Goal: Task Accomplishment & Management: Manage account settings

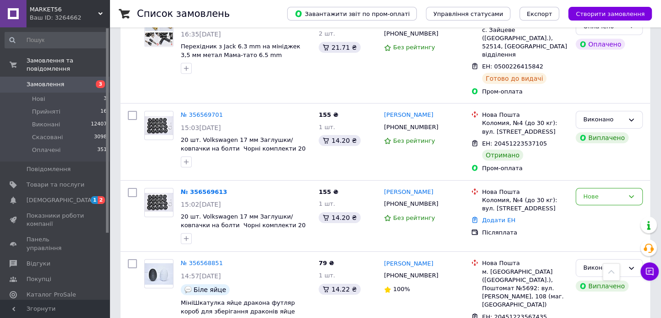
scroll to position [2534, 0]
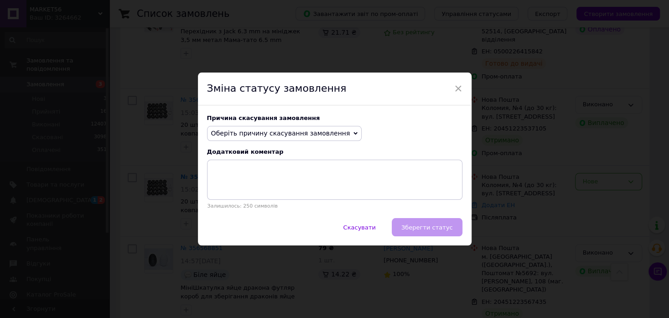
click at [308, 135] on span "Оберіть причину скасування замовлення" at bounding box center [280, 133] width 139 height 7
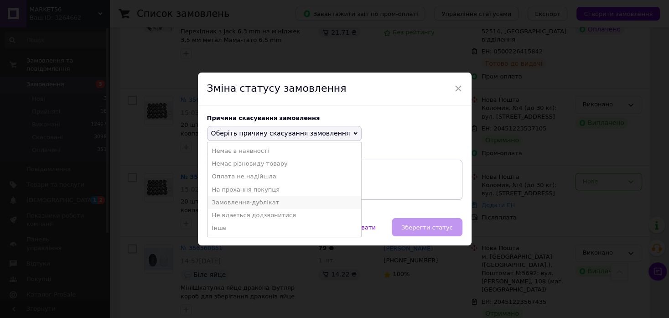
click at [243, 201] on li "Замовлення-дублікат" at bounding box center [285, 202] width 154 height 13
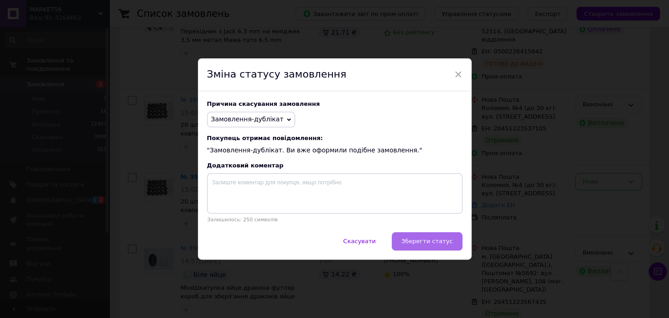
click at [447, 244] on span "Зберегти статус" at bounding box center [427, 241] width 52 height 7
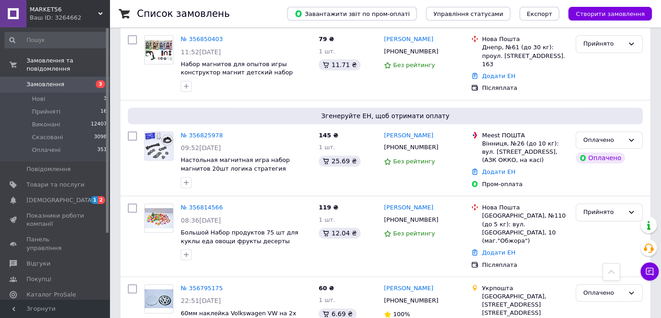
scroll to position [0, 0]
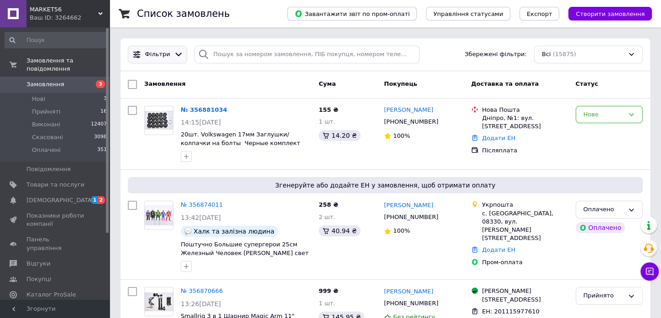
click at [175, 55] on icon at bounding box center [178, 55] width 6 height 4
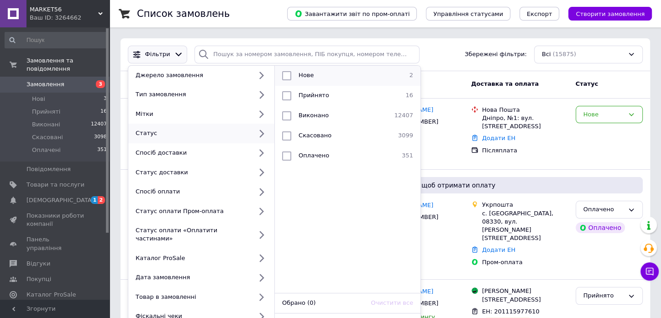
click at [301, 74] on span "Нове" at bounding box center [305, 75] width 15 height 7
checkbox input "true"
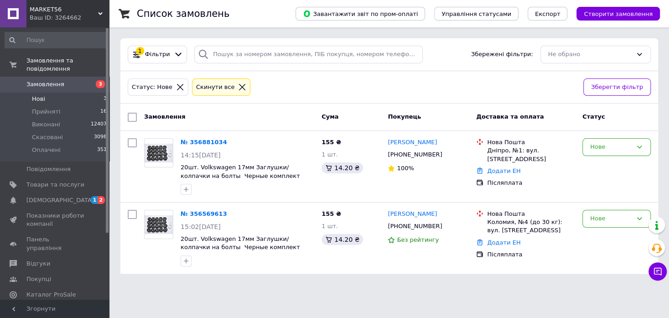
click at [176, 87] on icon at bounding box center [180, 87] width 8 height 8
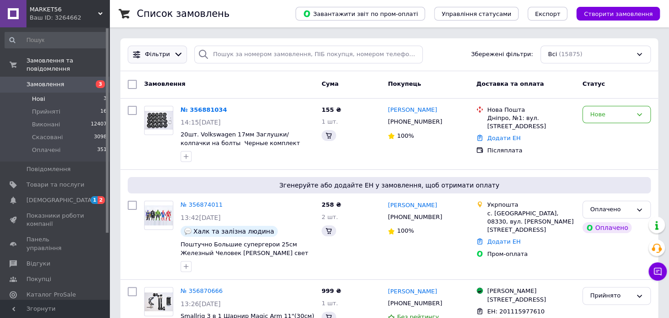
click at [174, 55] on icon at bounding box center [179, 55] width 10 height 10
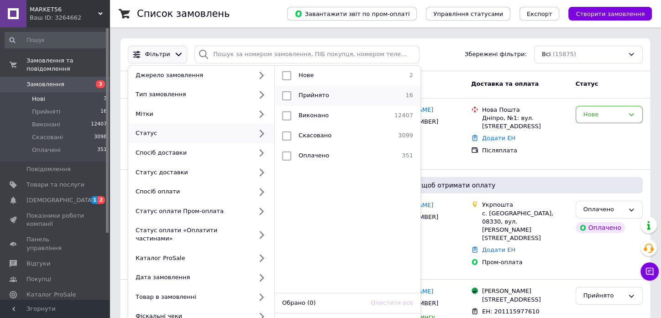
click at [307, 97] on span "Прийнято" at bounding box center [313, 95] width 31 height 7
checkbox input "true"
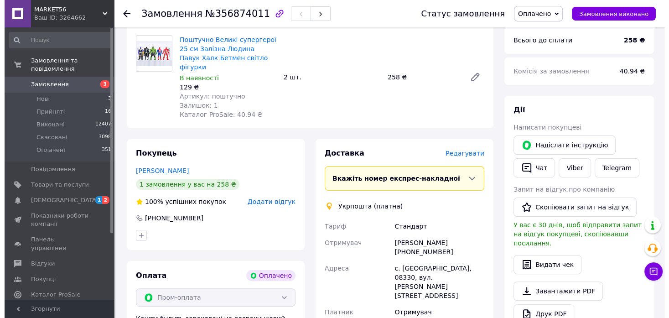
scroll to position [101, 0]
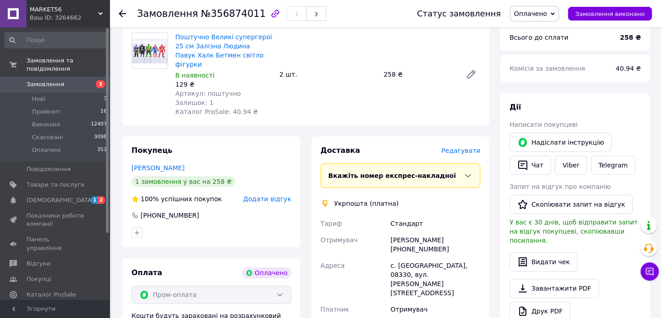
click at [475, 146] on div "Доставка Редагувати" at bounding box center [400, 151] width 160 height 10
click at [473, 147] on span "Редагувати" at bounding box center [460, 150] width 39 height 7
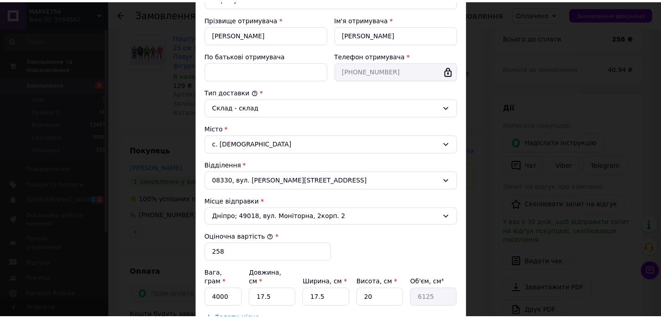
scroll to position [254, 0]
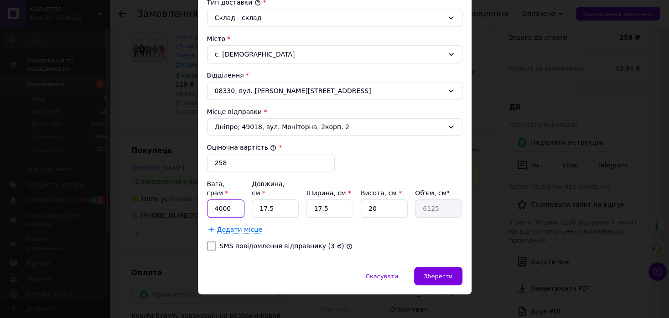
click at [225, 199] on input "4000" at bounding box center [226, 208] width 38 height 18
type input "500"
type input "3"
type input "1050"
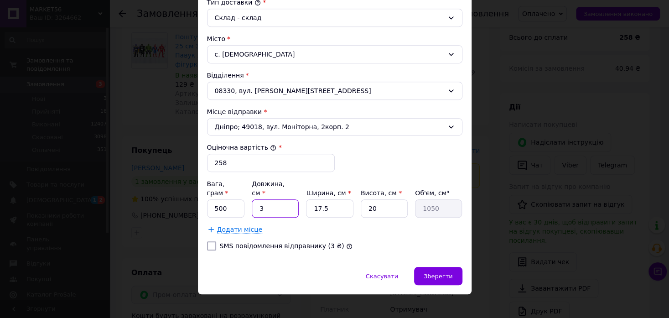
type input "30"
type input "10500"
type input "30"
type input "1"
type input "600"
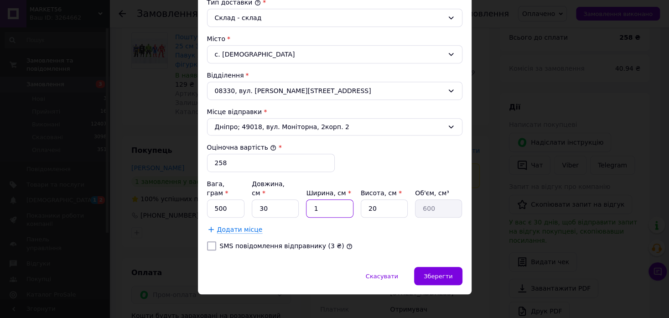
type input "15"
type input "9000"
type input "15"
type input "5"
type input "2250"
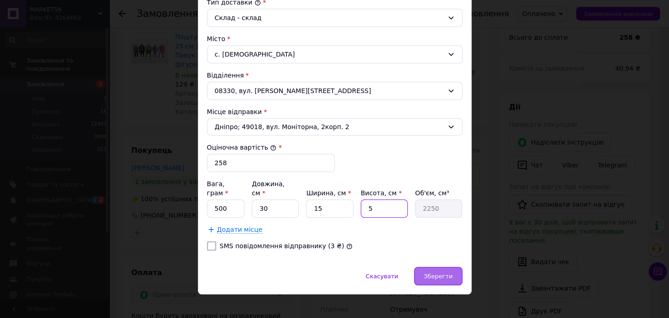
type input "5"
click at [429, 273] on span "Зберегти" at bounding box center [438, 276] width 29 height 7
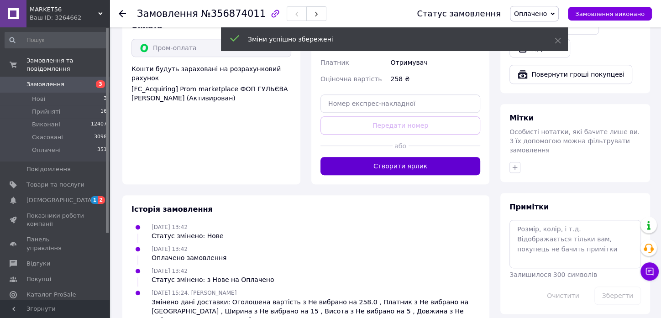
click at [403, 157] on button "Створити ярлик" at bounding box center [400, 166] width 160 height 18
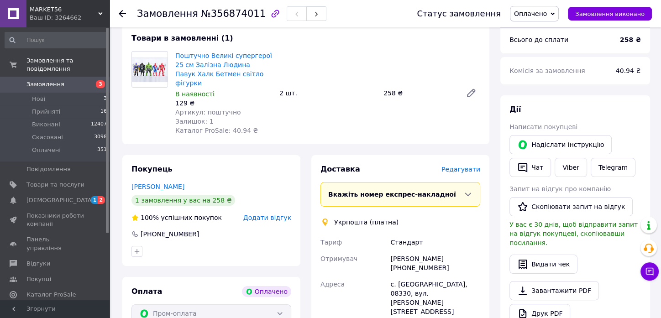
scroll to position [101, 0]
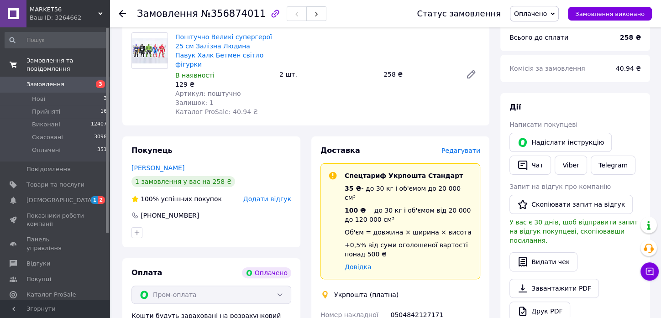
click at [53, 60] on span "Замовлення та повідомлення" at bounding box center [67, 65] width 83 height 16
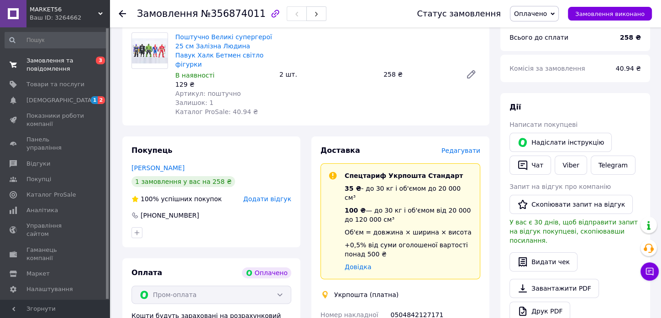
click at [56, 58] on span "Замовлення та повідомлення" at bounding box center [55, 65] width 58 height 16
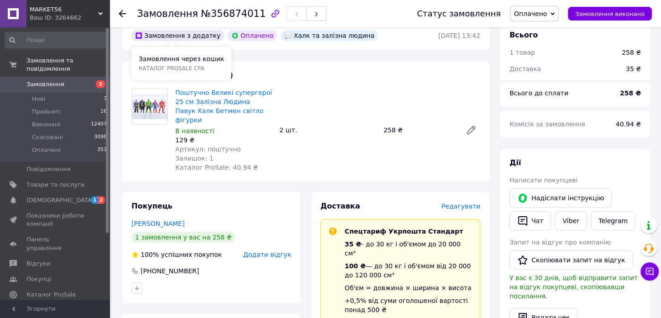
scroll to position [0, 0]
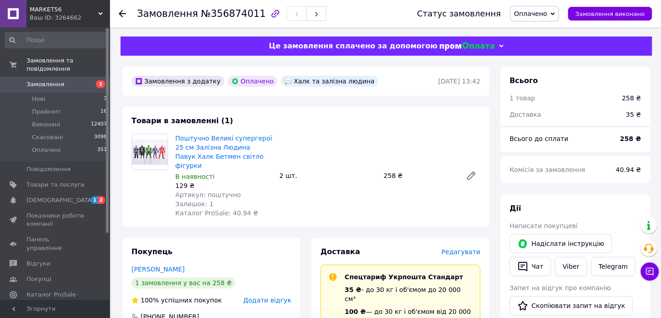
click at [122, 15] on icon at bounding box center [122, 13] width 7 height 7
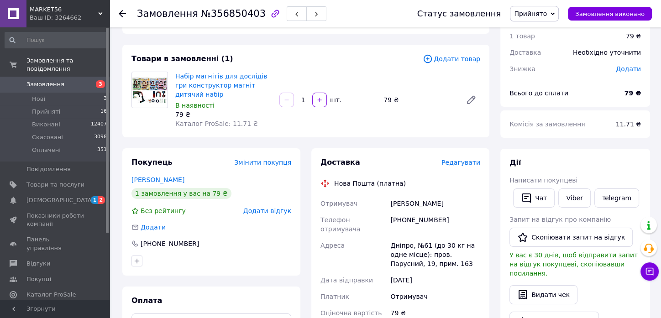
scroll to position [51, 0]
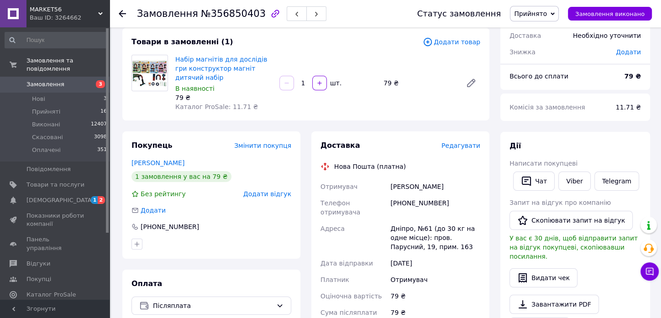
click at [467, 142] on span "Редагувати" at bounding box center [460, 145] width 39 height 7
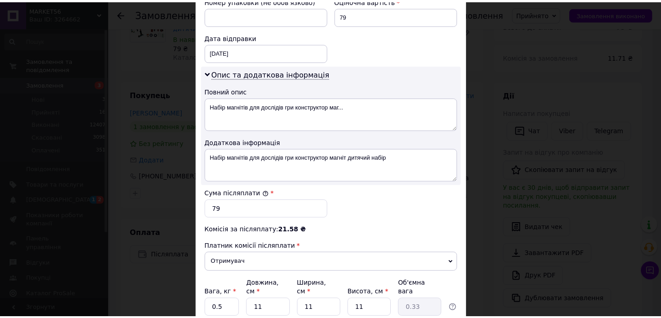
scroll to position [482, 0]
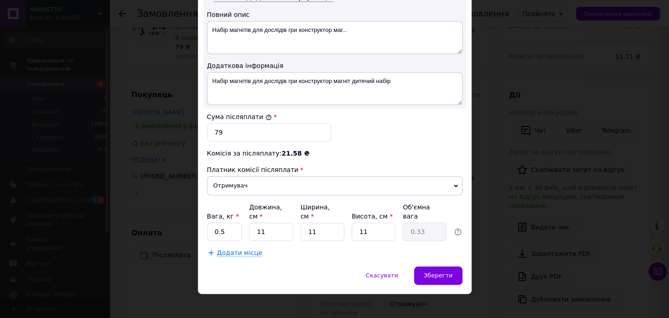
click at [521, 167] on div "× Редагування доставки Спосіб доставки Нова Пошта (платна) Платник Отримувач Ві…" at bounding box center [334, 159] width 669 height 318
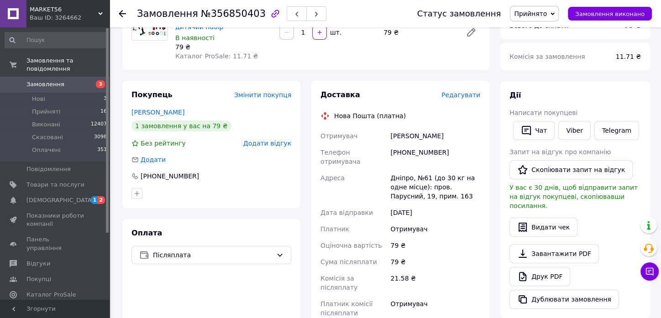
scroll to position [304, 0]
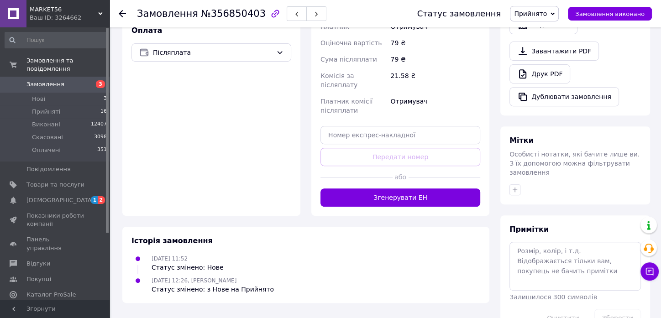
click at [426, 188] on div "Доставка Редагувати Нова Пошта (платна) Отримувач Дорошенко Екатерина Телефон о…" at bounding box center [400, 47] width 178 height 338
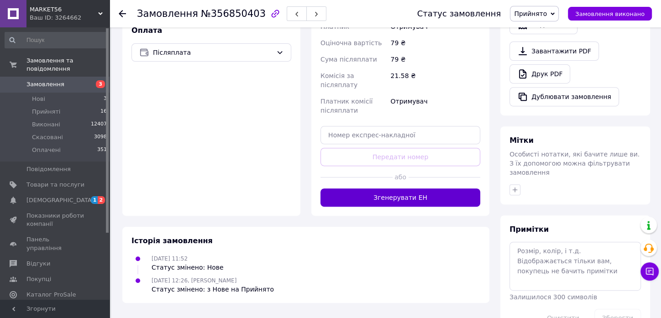
click at [430, 188] on button "Згенерувати ЕН" at bounding box center [400, 197] width 160 height 18
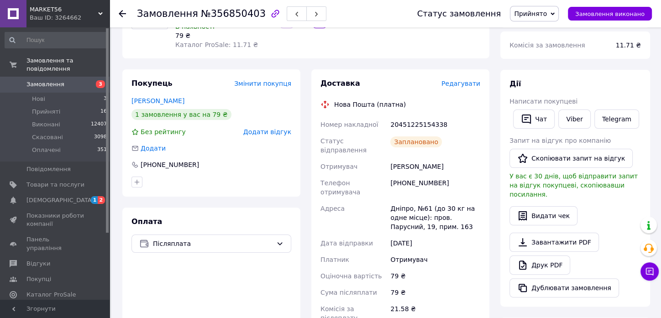
scroll to position [101, 0]
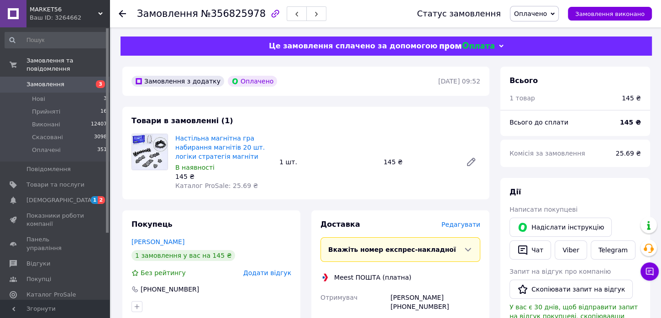
click at [460, 223] on span "Редагувати" at bounding box center [460, 224] width 39 height 7
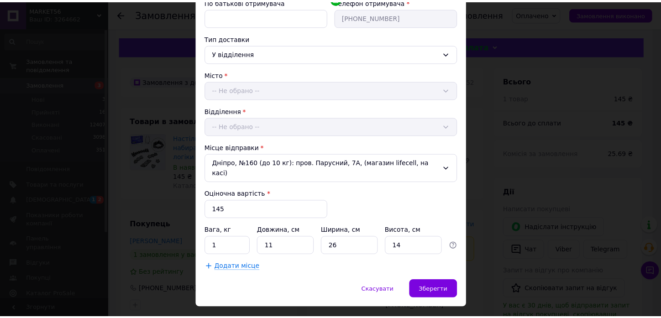
scroll to position [194, 0]
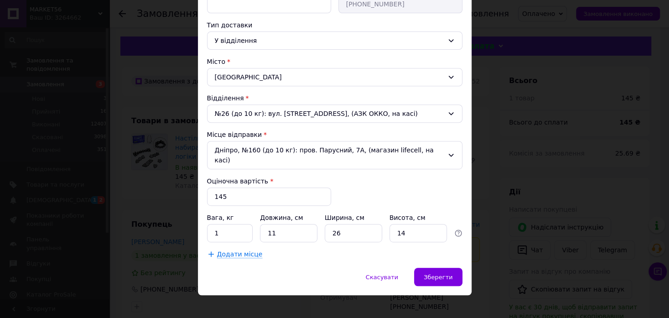
click at [518, 185] on div "× Редагування доставки Спосіб доставки Meest ПОШТА (платна) Платник Отримувач П…" at bounding box center [334, 159] width 669 height 318
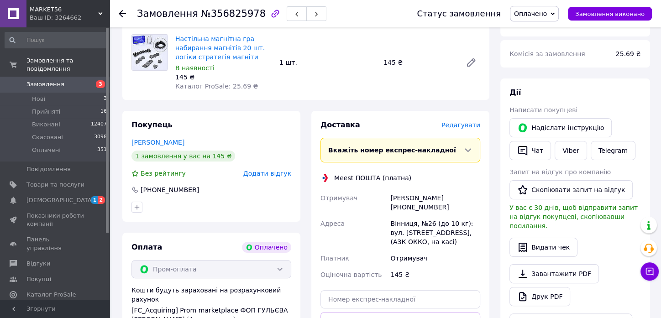
scroll to position [338, 0]
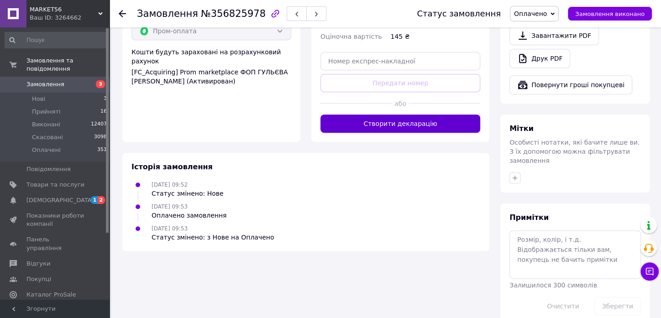
click at [432, 129] on button "Створити декларацію" at bounding box center [400, 124] width 160 height 18
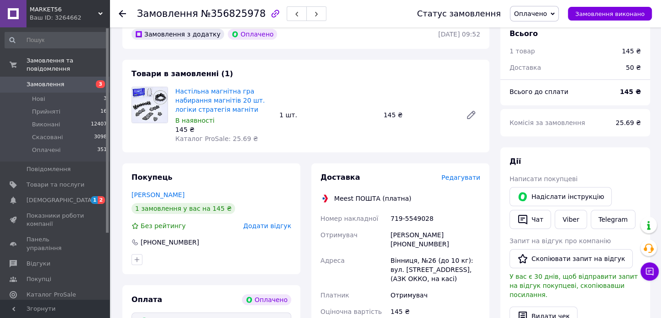
scroll to position [0, 0]
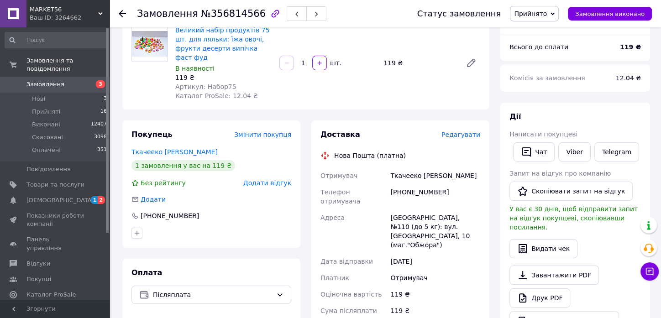
scroll to position [253, 0]
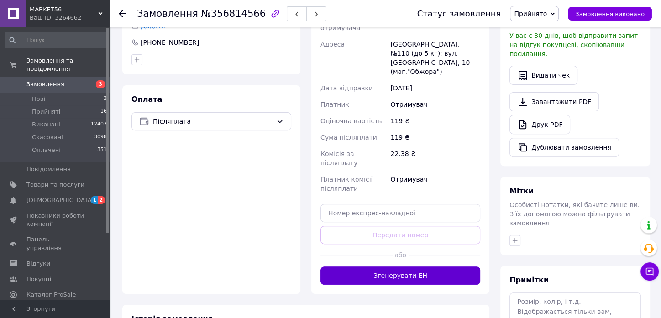
click at [423, 266] on button "Згенерувати ЕН" at bounding box center [400, 275] width 160 height 18
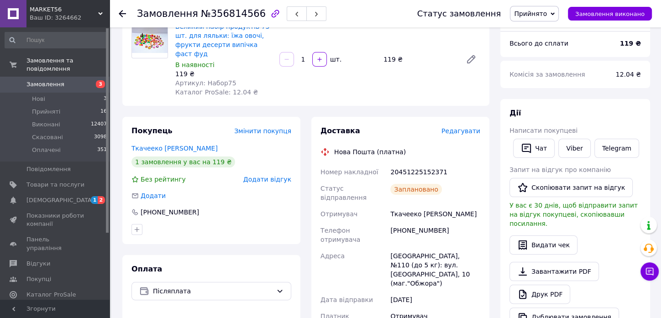
scroll to position [0, 0]
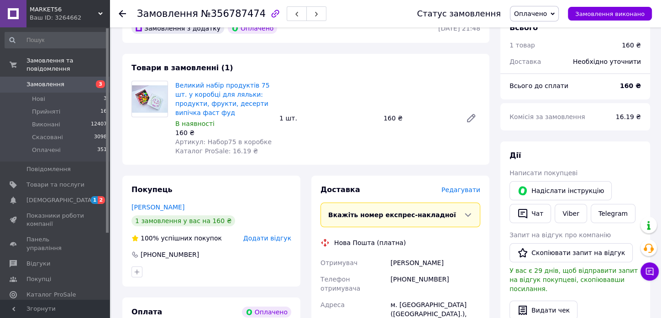
scroll to position [152, 0]
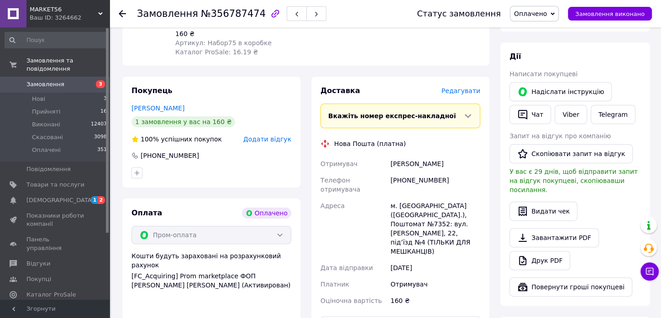
click at [466, 92] on span "Редагувати" at bounding box center [460, 90] width 39 height 7
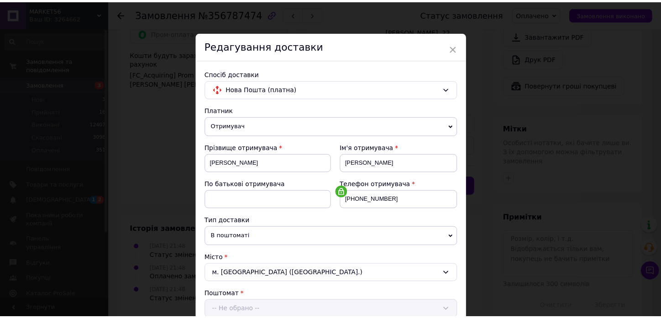
scroll to position [401, 0]
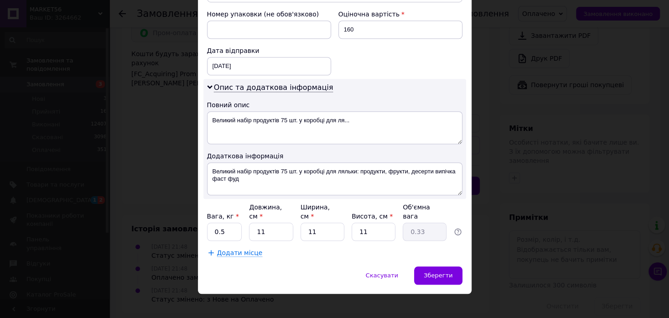
click at [550, 141] on div "× Редагування доставки Спосіб доставки Нова Пошта (платна) Платник Отримувач Ві…" at bounding box center [334, 159] width 669 height 318
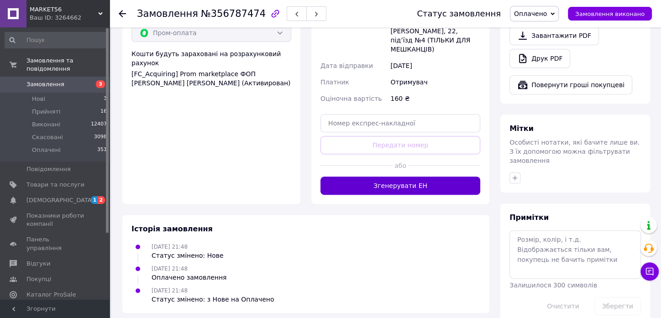
click at [431, 177] on button "Згенерувати ЕН" at bounding box center [400, 186] width 160 height 18
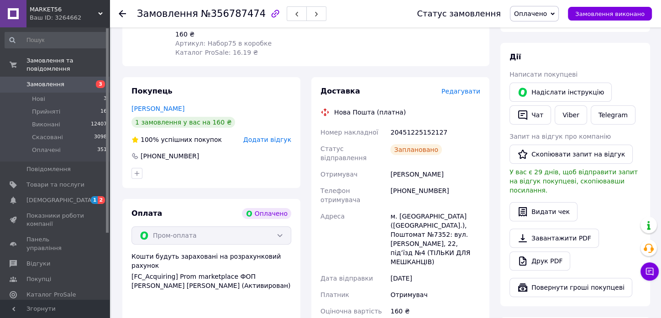
scroll to position [101, 0]
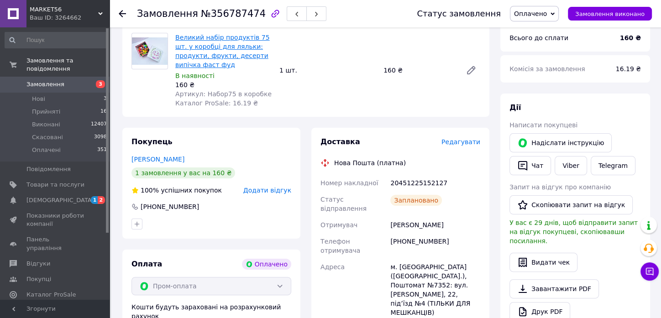
click at [182, 47] on link "Великий набір продуктів 75 шт. у коробці для ляльки: продукти, фрукти, десерти …" at bounding box center [222, 51] width 94 height 35
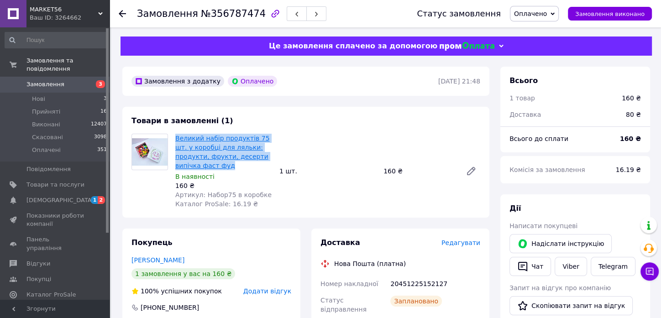
drag, startPoint x: 207, startPoint y: 167, endPoint x: 176, endPoint y: 138, distance: 42.3
click at [176, 138] on span "Великий набір продуктів 75 шт. у коробці для ляльки: продукти, фрукти, десерти …" at bounding box center [223, 152] width 97 height 36
copy link "Великий набір продуктів 75 шт. у коробці для ляльки: продукти, фрукти, десерти …"
click at [45, 181] on span "Товари та послуги" at bounding box center [55, 185] width 58 height 8
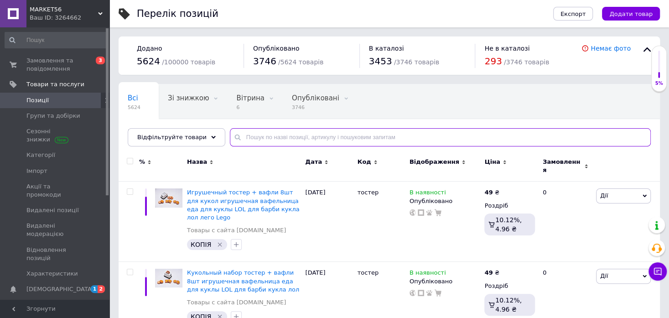
click at [338, 137] on input "text" at bounding box center [440, 137] width 421 height 18
paste input "Великий набір продуктів 75 шт. у коробці для ляльки: продукти, фрукти, десерти …"
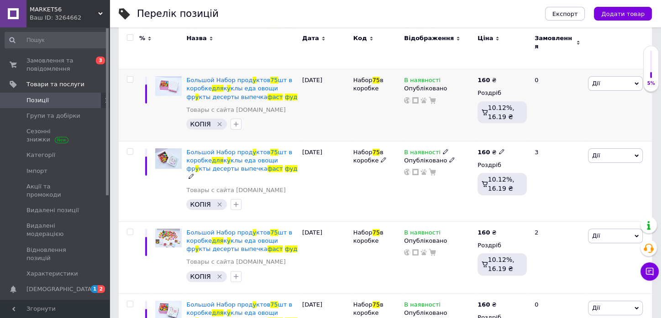
scroll to position [203, 0]
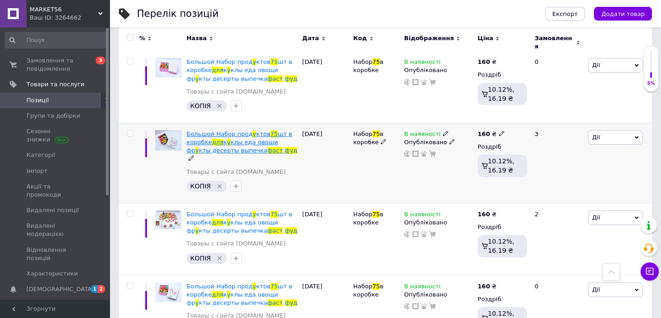
type input "Великий набір продуктів 75 шт. у коробці для ляльки: продукти, фрукти, десерти …"
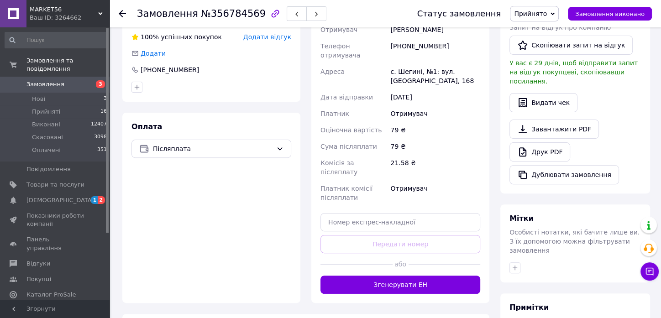
scroll to position [253, 0]
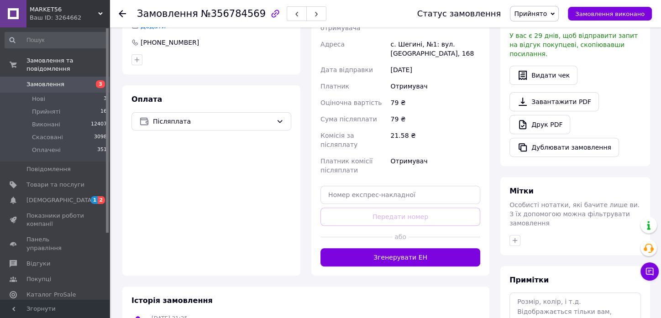
click at [417, 227] on div at bounding box center [444, 237] width 72 height 22
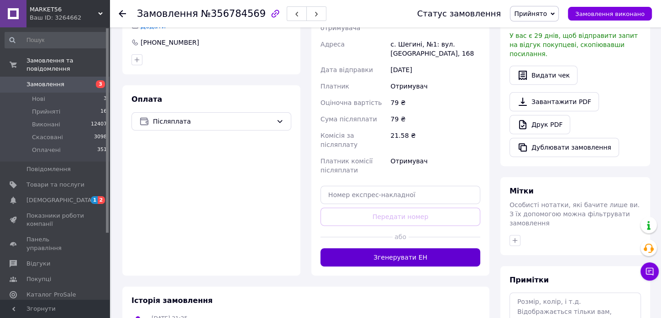
click at [417, 248] on button "Згенерувати ЕН" at bounding box center [400, 257] width 160 height 18
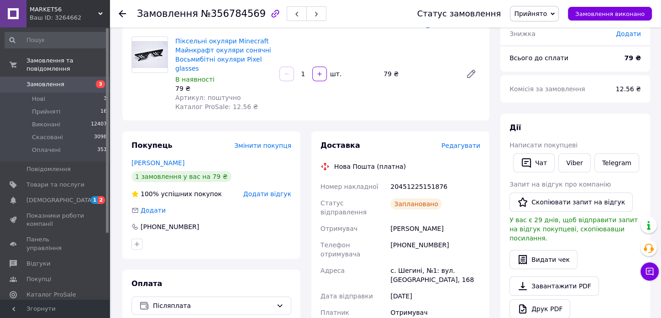
scroll to position [51, 0]
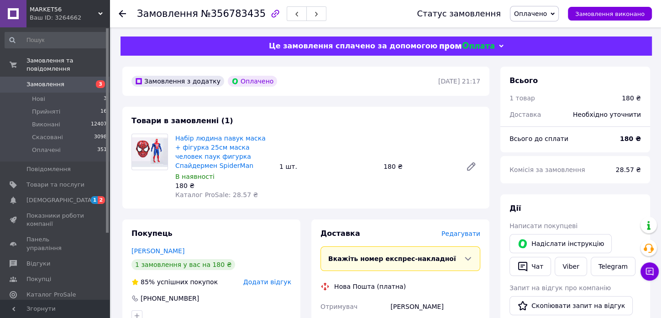
click at [450, 230] on span "Редагувати" at bounding box center [460, 233] width 39 height 7
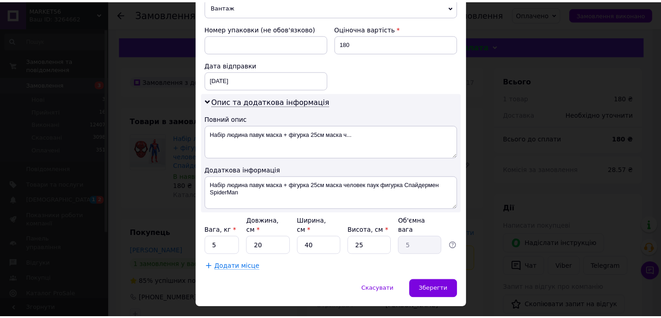
scroll to position [391, 0]
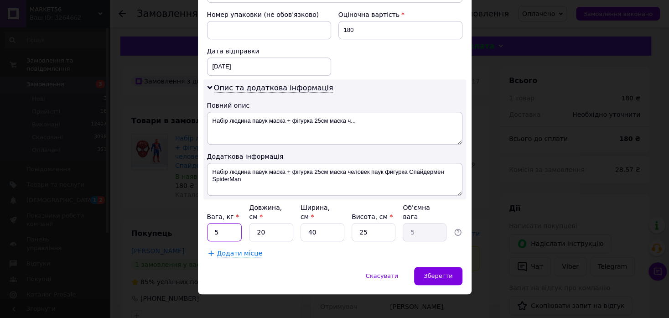
click at [224, 223] on input "5" at bounding box center [224, 232] width 35 height 18
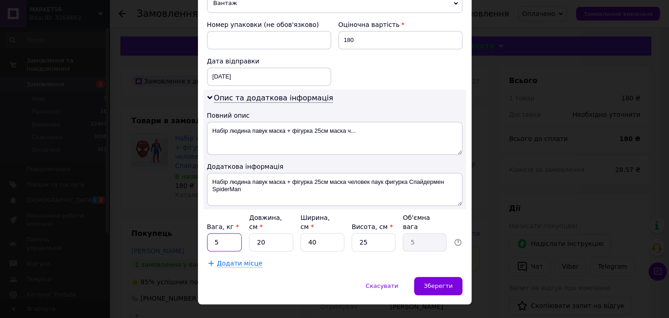
click at [224, 233] on input "5" at bounding box center [224, 242] width 35 height 18
type input "1"
type input "5"
type input "0.63"
type input "5"
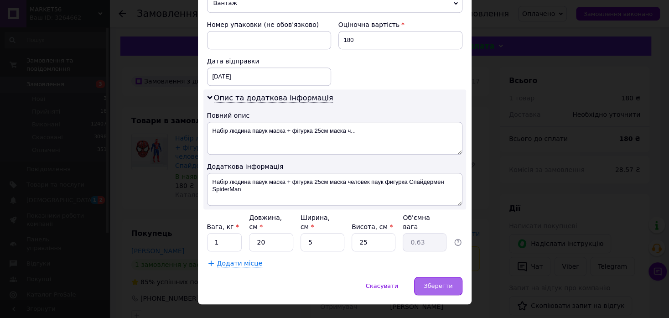
click at [436, 277] on div "Зберегти" at bounding box center [438, 286] width 48 height 18
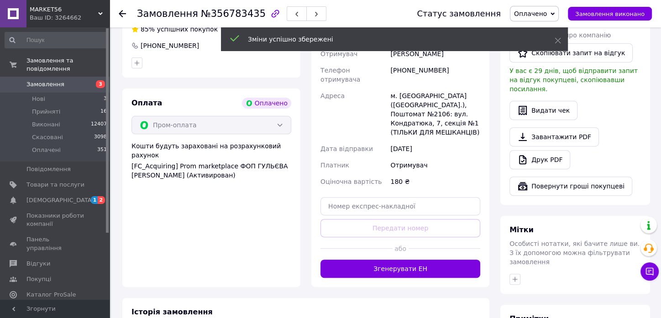
scroll to position [253, 0]
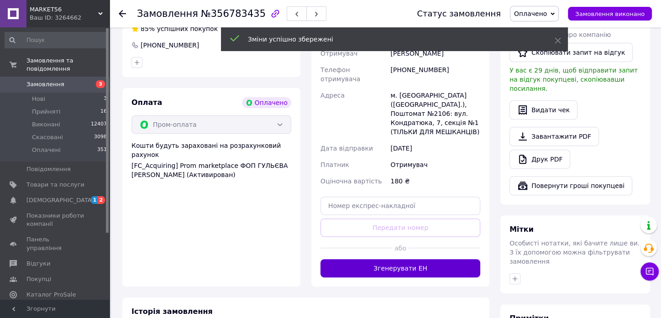
click at [384, 259] on button "Згенерувати ЕН" at bounding box center [400, 268] width 160 height 18
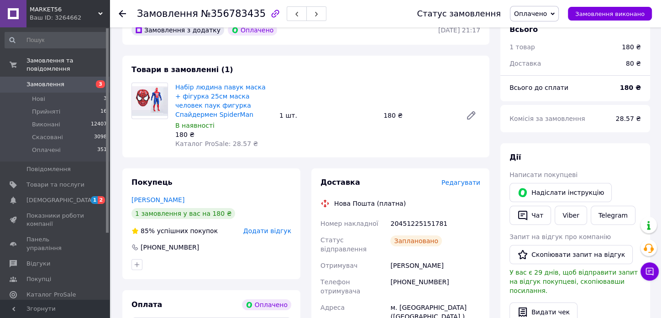
scroll to position [51, 0]
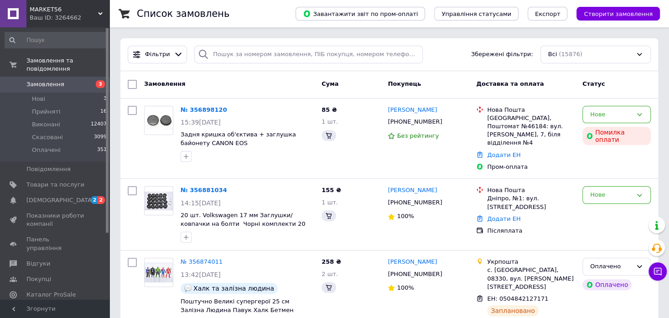
click at [59, 80] on span "Замовлення" at bounding box center [45, 84] width 38 height 8
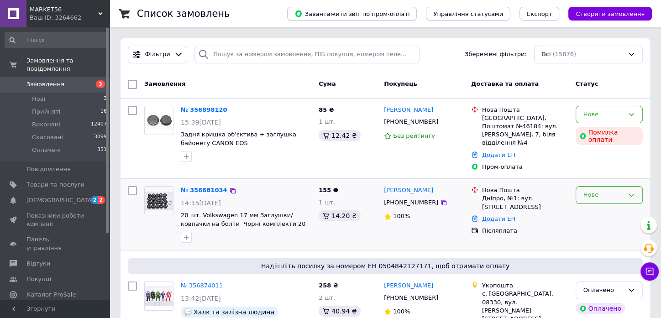
click at [596, 190] on div "Нове" at bounding box center [603, 195] width 41 height 10
click at [594, 208] on li "Прийнято" at bounding box center [609, 214] width 66 height 17
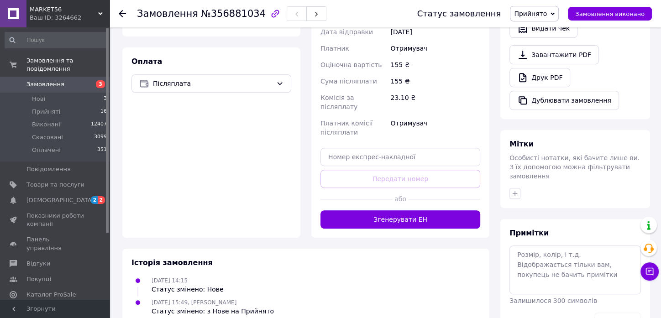
scroll to position [315, 0]
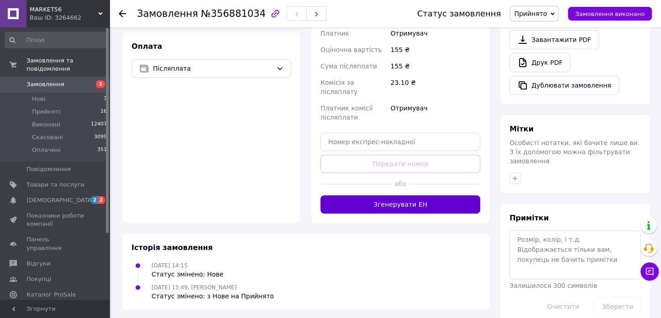
click at [417, 195] on button "Згенерувати ЕН" at bounding box center [400, 204] width 160 height 18
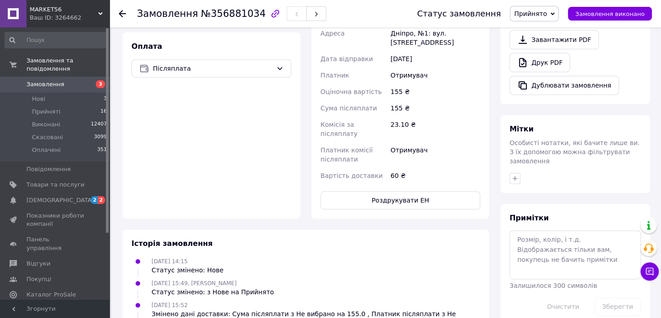
click at [51, 80] on span "Замовлення" at bounding box center [45, 84] width 38 height 8
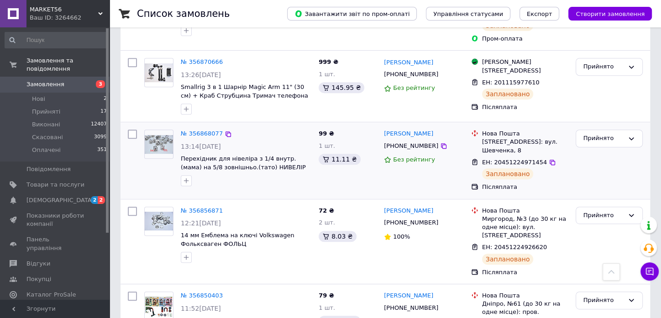
scroll to position [354, 0]
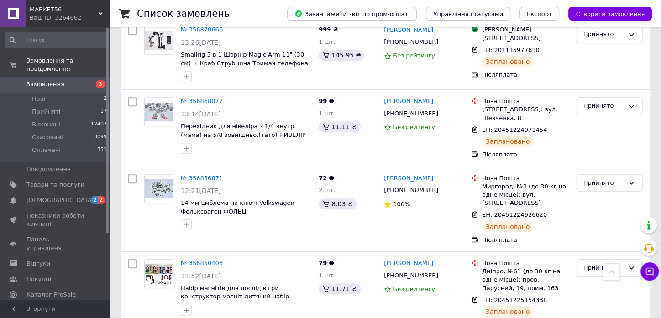
click at [75, 80] on span "Замовлення" at bounding box center [55, 84] width 58 height 8
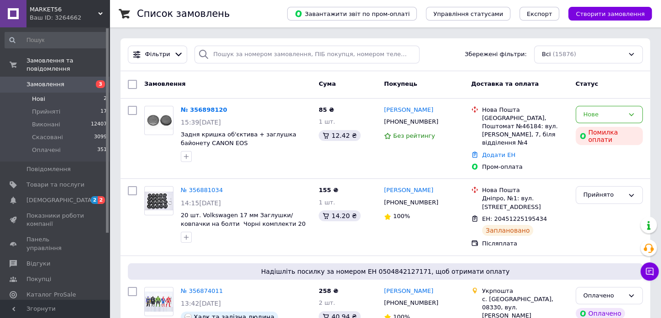
click at [67, 93] on li "Нові 2" at bounding box center [56, 99] width 112 height 13
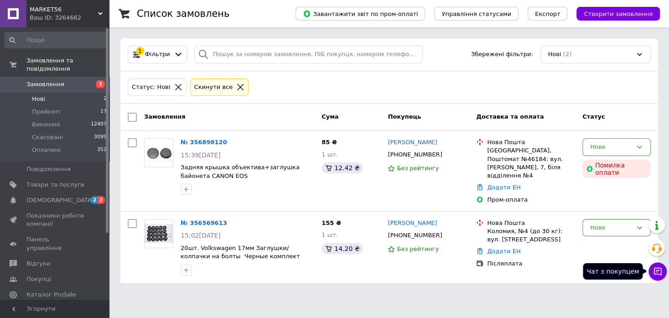
click at [660, 272] on button "Чат з покупцем" at bounding box center [658, 271] width 18 height 18
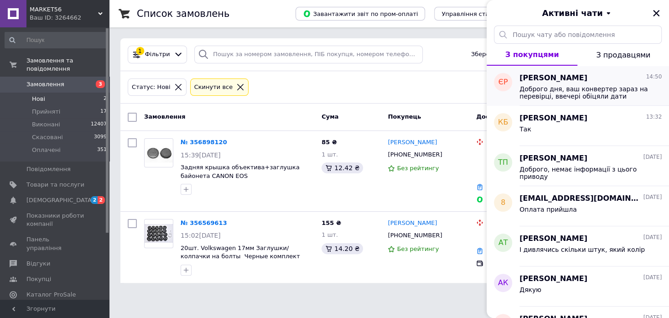
click at [528, 87] on span "Доброго дня, ваш конвертер зараз на перевірці, ввечері обіцяли дати результат" at bounding box center [585, 92] width 130 height 15
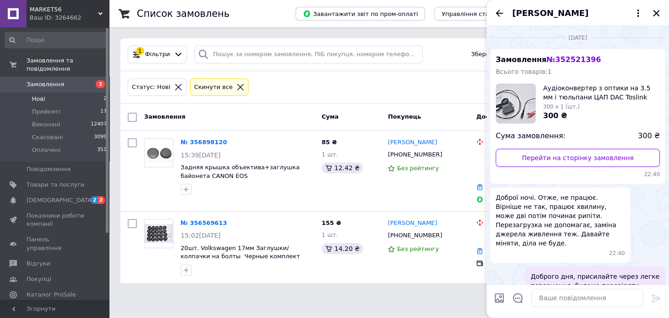
scroll to position [358, 0]
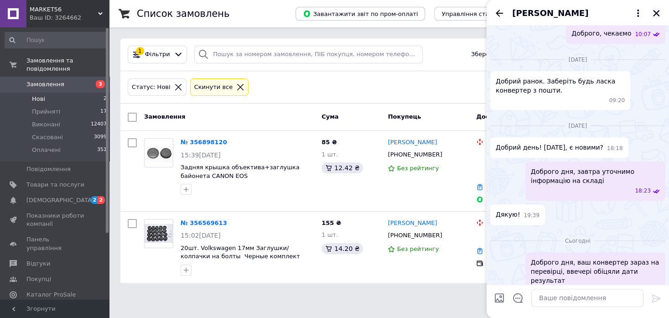
click at [654, 14] on icon "Закрити" at bounding box center [656, 13] width 8 height 8
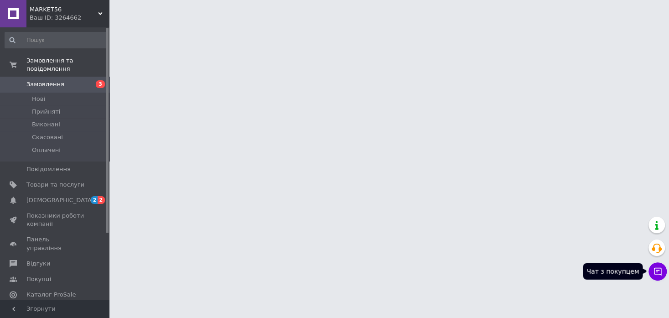
click at [656, 271] on icon at bounding box center [657, 271] width 9 height 9
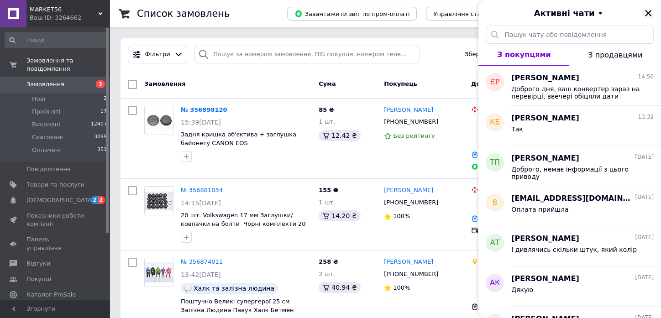
click at [651, 13] on button "Закрити" at bounding box center [647, 13] width 11 height 11
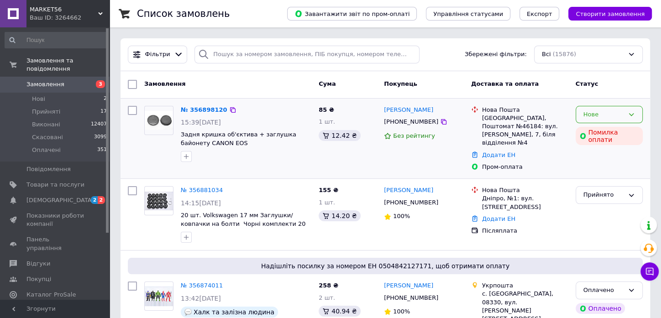
click at [607, 107] on div "Нове" at bounding box center [608, 115] width 67 height 18
drag, startPoint x: 589, startPoint y: 156, endPoint x: 592, endPoint y: 165, distance: 10.0
click at [592, 165] on ul "Прийнято Виконано Скасовано Оплачено" at bounding box center [609, 158] width 66 height 67
click at [589, 165] on li "Скасовано" at bounding box center [609, 166] width 66 height 17
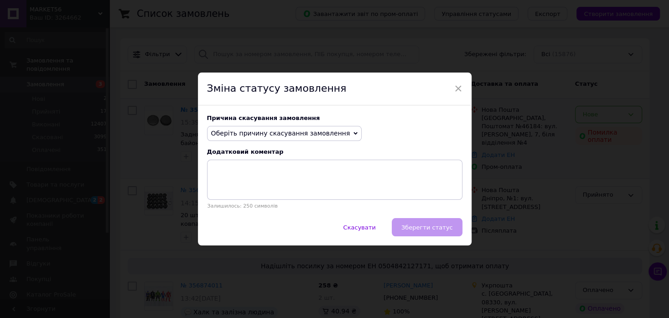
click at [294, 133] on span "Оберіть причину скасування замовлення" at bounding box center [280, 133] width 139 height 7
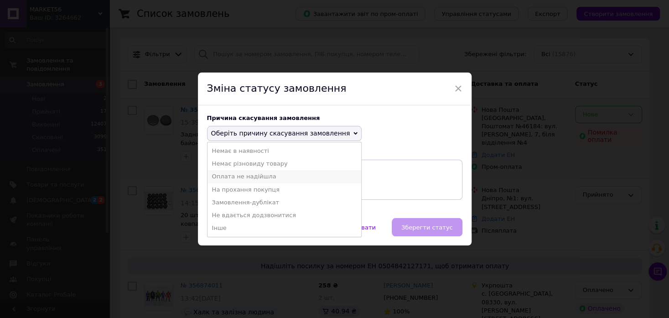
click at [263, 176] on li "Оплата не надійшла" at bounding box center [285, 176] width 154 height 13
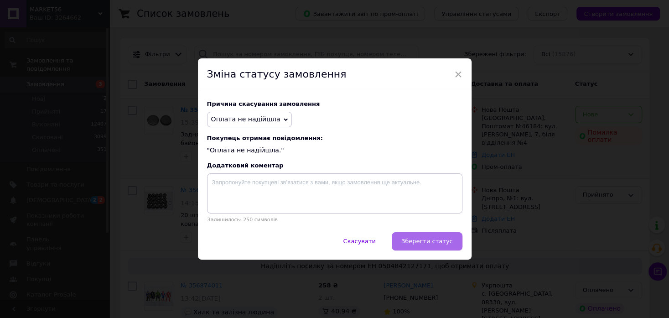
click at [440, 244] on span "Зберегти статус" at bounding box center [427, 241] width 52 height 7
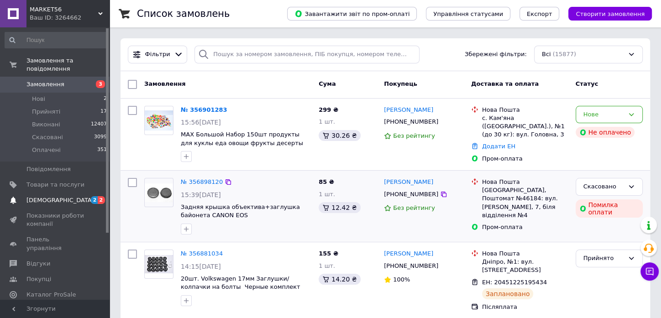
click at [76, 196] on span "[DEMOGRAPHIC_DATA]" at bounding box center [55, 200] width 58 height 8
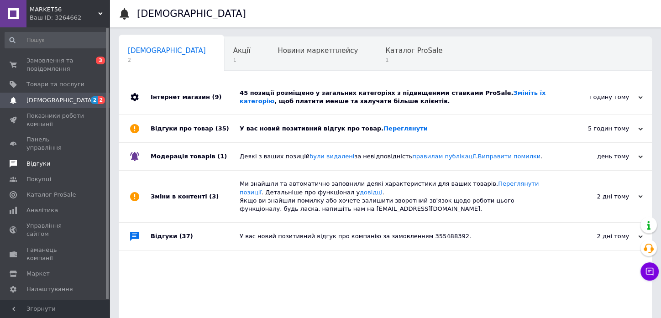
click at [52, 160] on span "Відгуки" at bounding box center [55, 164] width 58 height 8
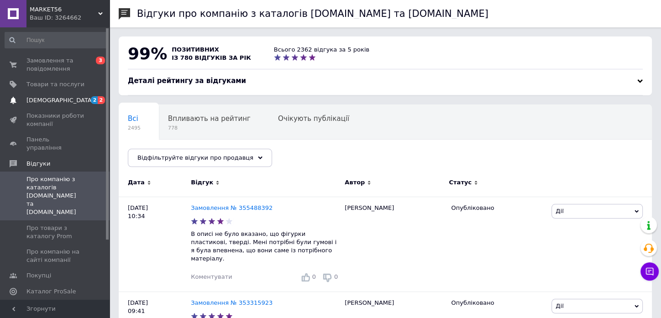
click at [76, 101] on span "[DEMOGRAPHIC_DATA]" at bounding box center [55, 100] width 58 height 8
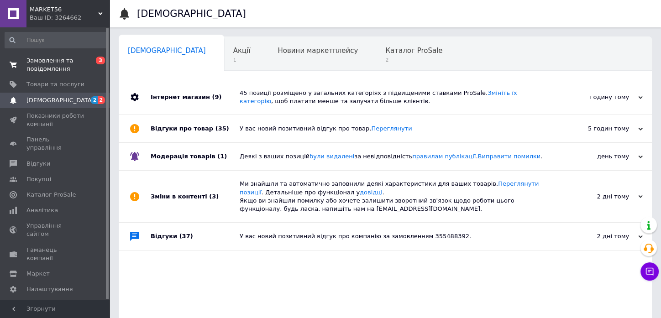
click at [59, 64] on span "Замовлення та повідомлення" at bounding box center [55, 65] width 58 height 16
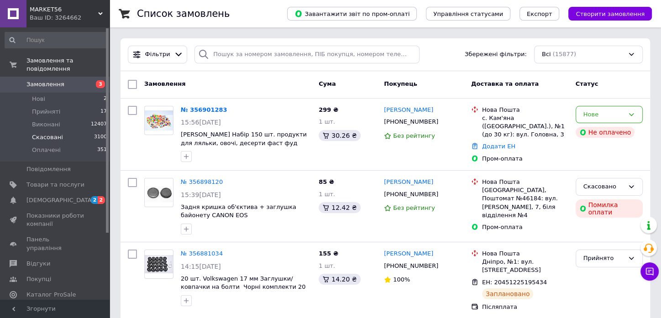
click at [50, 133] on span "Скасовані" at bounding box center [47, 137] width 31 height 8
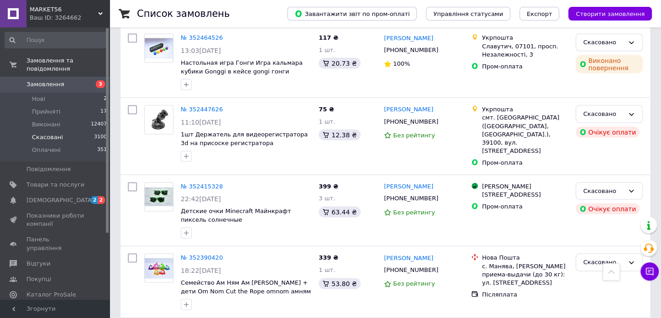
scroll to position [4410, 0]
